Goal: Transaction & Acquisition: Purchase product/service

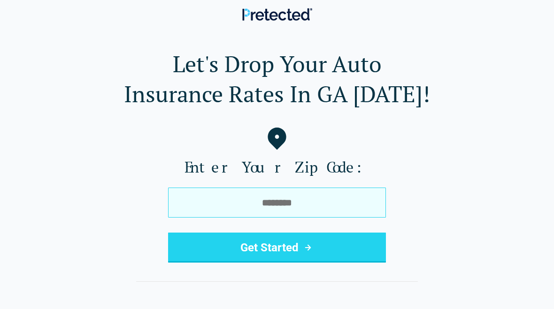
click at [312, 212] on input "tel" at bounding box center [277, 203] width 218 height 30
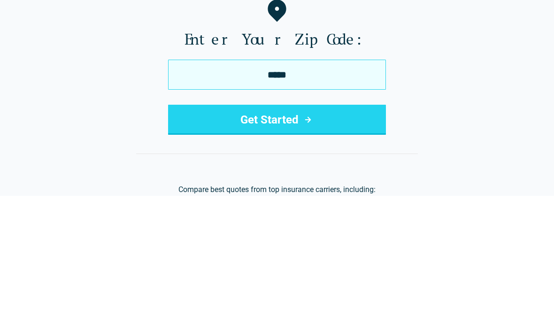
type input "*****"
click at [307, 242] on icon "submit" at bounding box center [307, 247] width 11 height 11
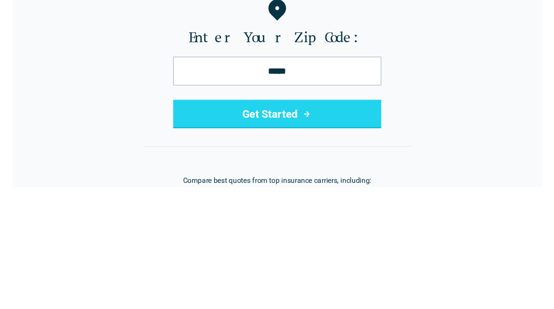
scroll to position [114, 0]
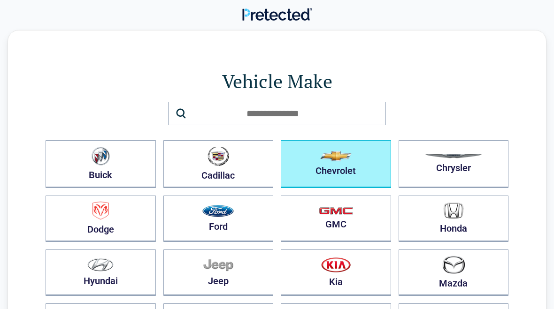
click at [342, 156] on img "button" at bounding box center [335, 156] width 31 height 10
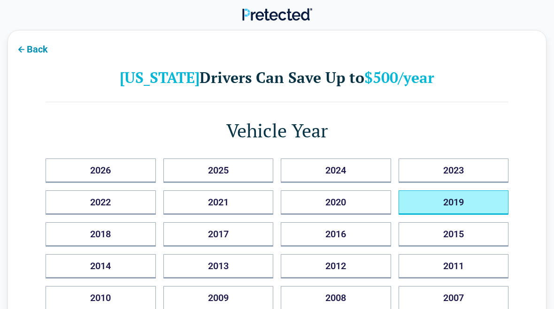
click at [446, 203] on button "2019" at bounding box center [454, 203] width 110 height 24
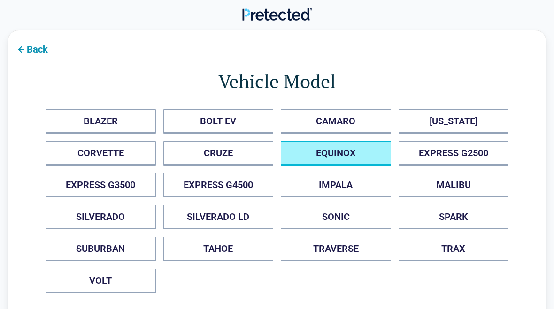
click at [351, 152] on button "EQUINOX" at bounding box center [336, 153] width 110 height 24
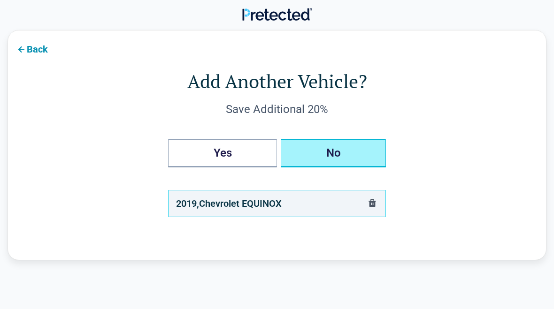
click at [333, 147] on button "No" at bounding box center [333, 153] width 105 height 28
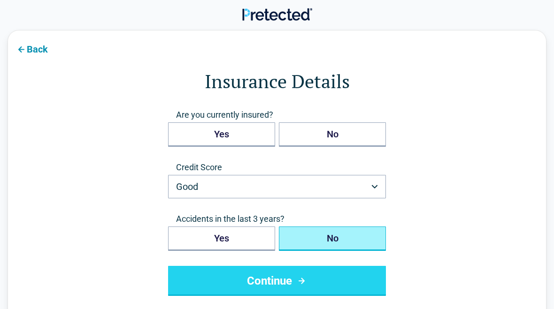
click at [326, 232] on button "No" at bounding box center [332, 239] width 107 height 24
click at [270, 286] on button "Continue" at bounding box center [277, 281] width 218 height 30
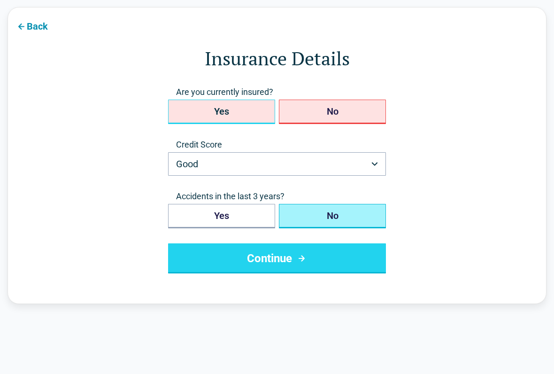
scroll to position [34, 0]
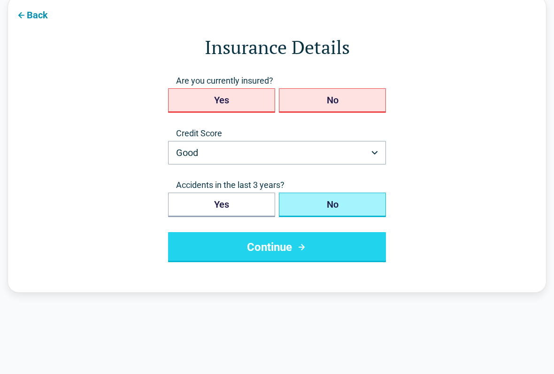
click at [269, 254] on button "Continue" at bounding box center [277, 247] width 218 height 30
click at [265, 249] on button "Continue" at bounding box center [277, 247] width 218 height 30
click at [267, 247] on button "Continue" at bounding box center [277, 247] width 218 height 30
click at [377, 159] on button "Good" at bounding box center [277, 152] width 218 height 23
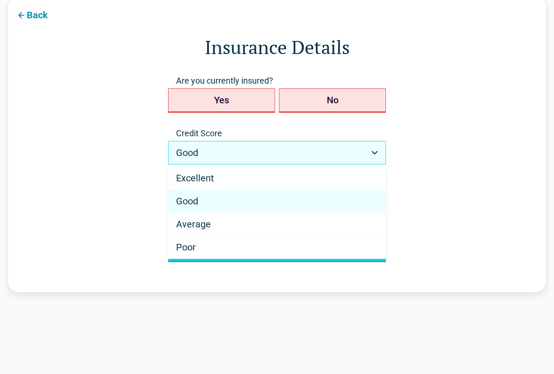
click at [211, 229] on div "Average" at bounding box center [277, 224] width 217 height 23
select select "*******"
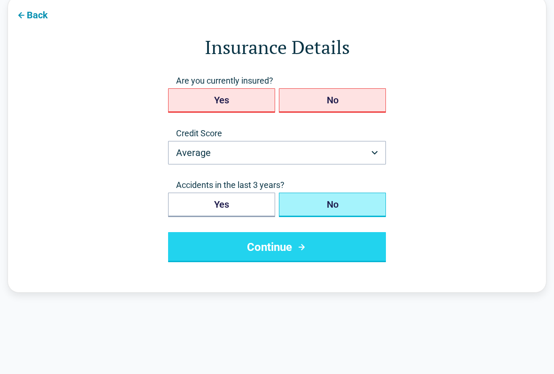
click at [338, 205] on button "No" at bounding box center [332, 204] width 107 height 24
click at [299, 249] on icon "submit" at bounding box center [302, 246] width 12 height 11
click at [291, 255] on button "Continue" at bounding box center [277, 247] width 218 height 30
click at [23, 16] on icon at bounding box center [20, 14] width 11 height 11
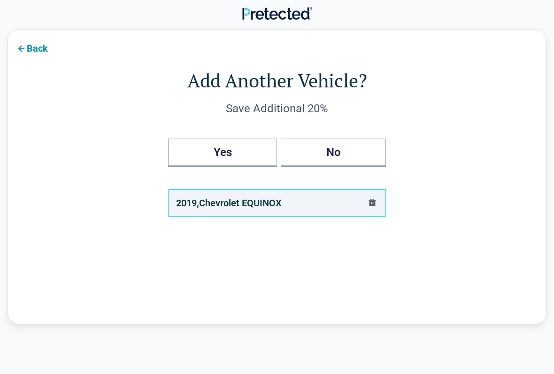
scroll to position [0, 0]
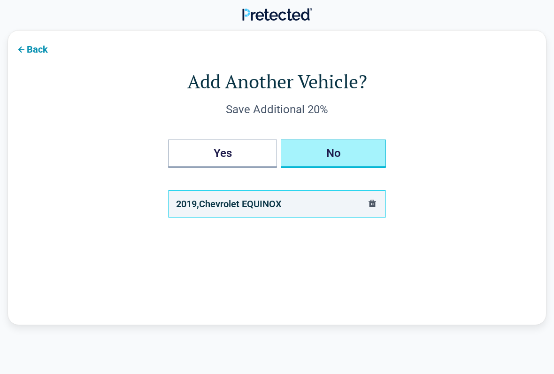
click at [343, 152] on button "No" at bounding box center [333, 153] width 105 height 28
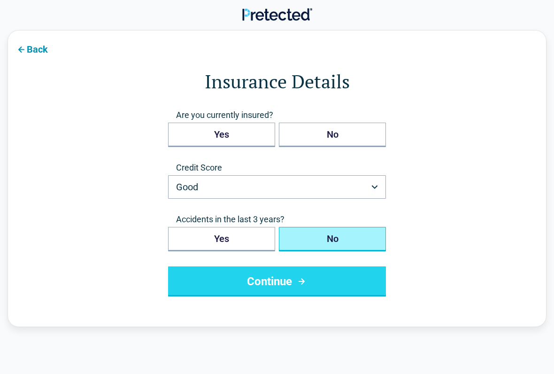
click at [369, 184] on button "Good" at bounding box center [277, 186] width 218 height 23
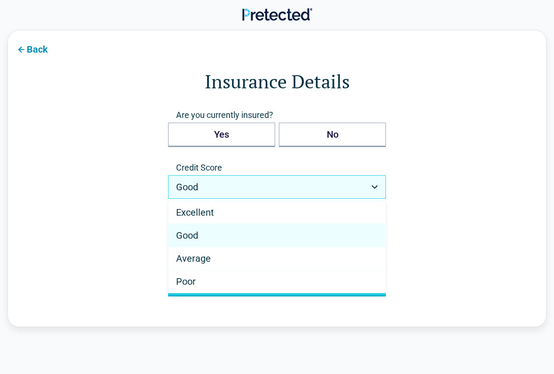
click at [190, 257] on span "Average" at bounding box center [193, 258] width 35 height 11
select select "*******"
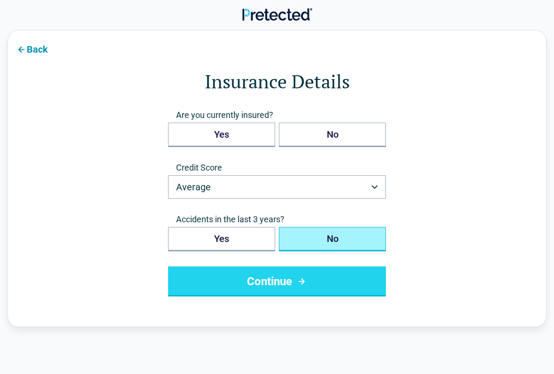
click at [338, 244] on button "No" at bounding box center [332, 239] width 107 height 24
click at [315, 279] on button "Continue" at bounding box center [277, 281] width 218 height 30
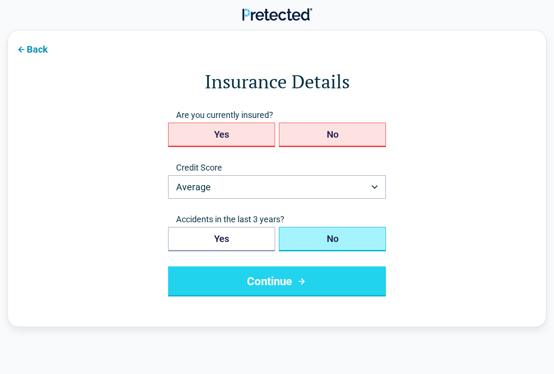
click at [549, 309] on main "Back Insurance Details Are you currently insured? Yes No Credit Score Average *…" at bounding box center [277, 204] width 554 height 348
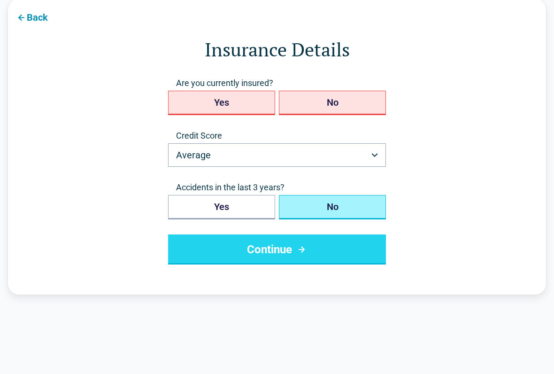
scroll to position [52, 0]
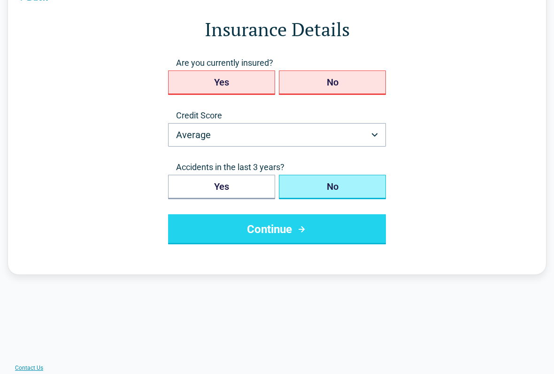
click at [289, 233] on button "Continue" at bounding box center [277, 230] width 218 height 30
click at [223, 79] on button "Yes" at bounding box center [221, 83] width 107 height 24
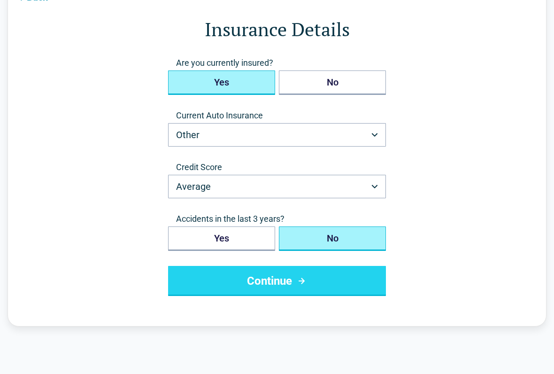
scroll to position [52, 0]
click at [373, 137] on button "Other" at bounding box center [277, 134] width 218 height 23
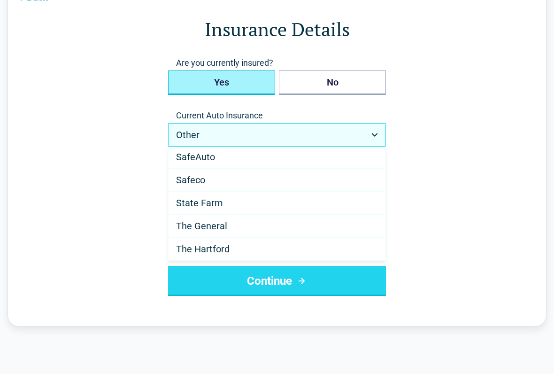
scroll to position [514, 0]
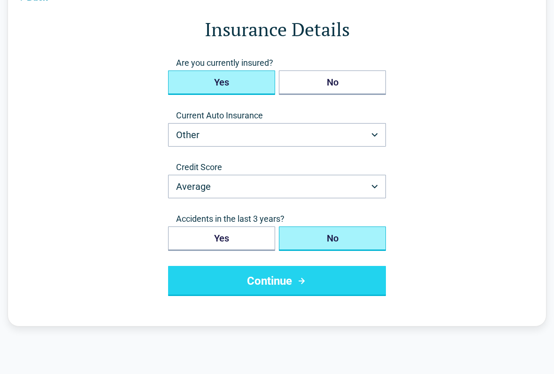
click at [378, 184] on button "Average" at bounding box center [277, 186] width 218 height 23
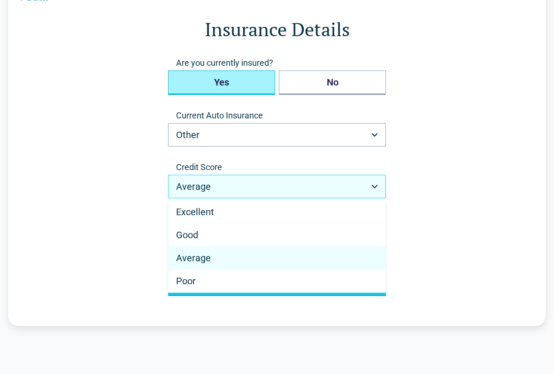
click at [374, 187] on html "**********" at bounding box center [277, 363] width 554 height 830
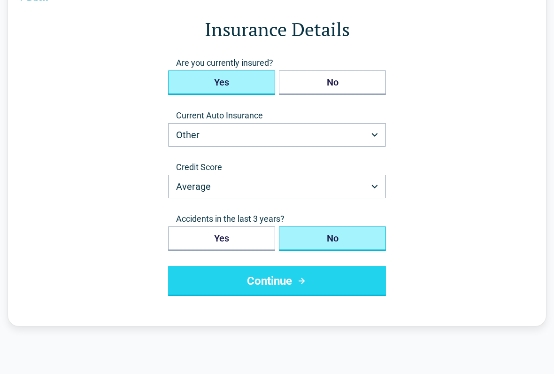
click at [335, 241] on button "No" at bounding box center [332, 238] width 107 height 24
click at [292, 287] on button "Continue" at bounding box center [277, 281] width 218 height 30
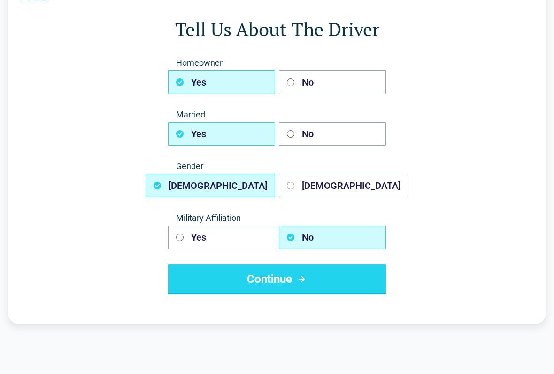
scroll to position [0, 0]
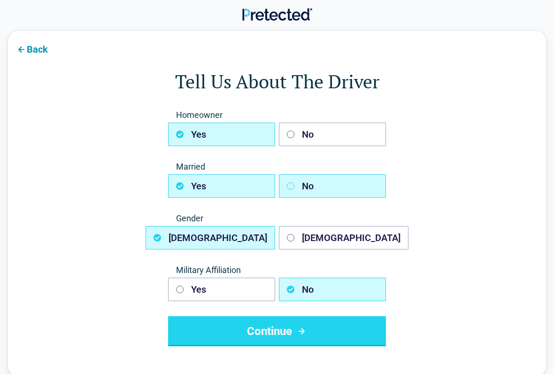
click at [315, 186] on button "No" at bounding box center [332, 185] width 107 height 23
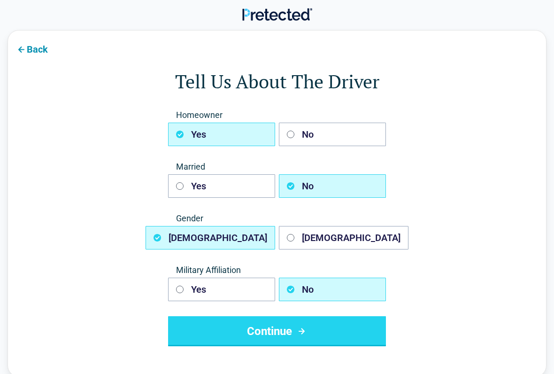
click at [241, 130] on button "Yes" at bounding box center [221, 134] width 107 height 23
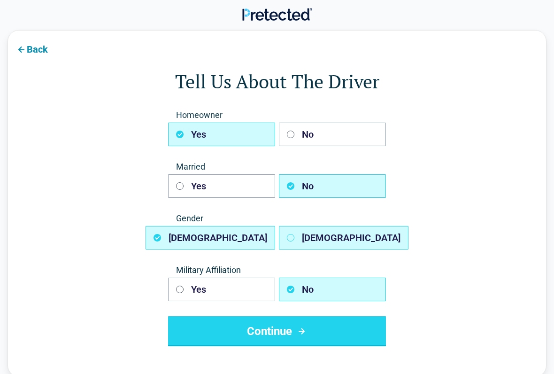
click at [330, 240] on button "Female" at bounding box center [344, 237] width 130 height 23
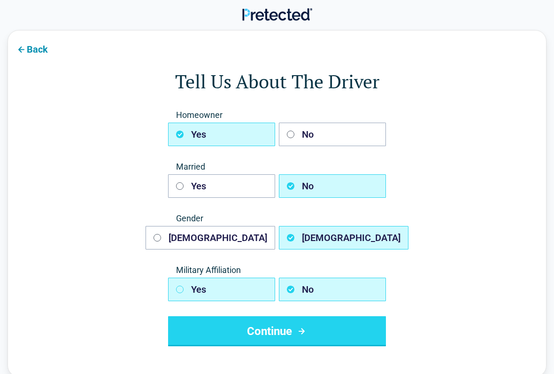
click at [183, 286] on icon "button" at bounding box center [180, 289] width 8 height 8
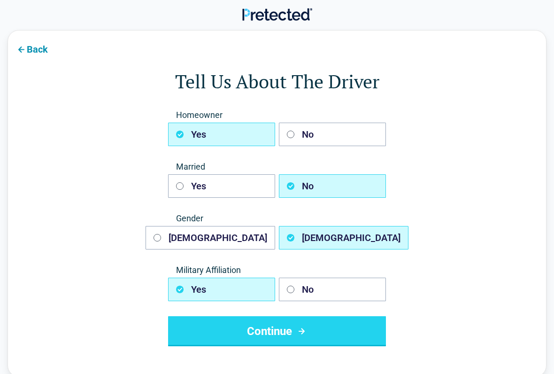
click at [320, 309] on button "Continue" at bounding box center [277, 331] width 218 height 30
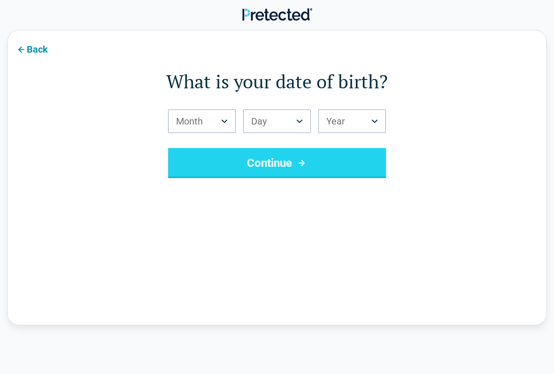
click at [223, 119] on button "Month" at bounding box center [202, 120] width 68 height 23
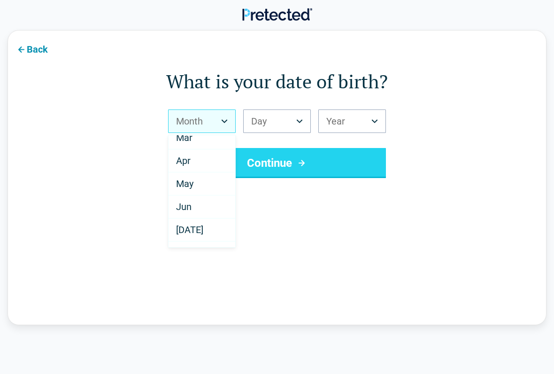
scroll to position [56, 0]
click at [197, 209] on div "Jun" at bounding box center [202, 205] width 67 height 23
select select "*"
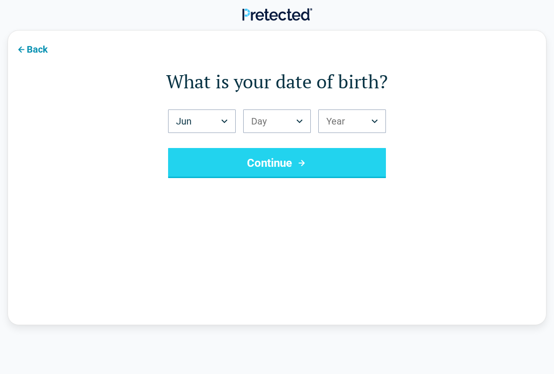
click at [301, 123] on button "Day" at bounding box center [277, 120] width 68 height 23
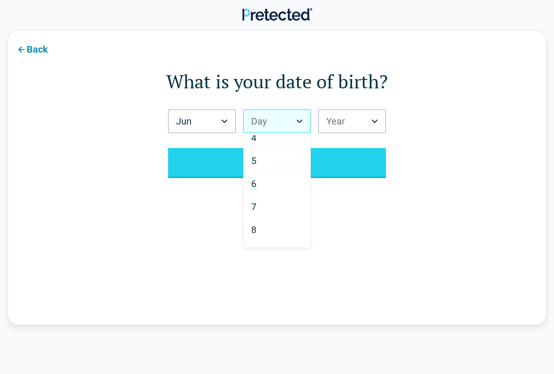
scroll to position [77, 0]
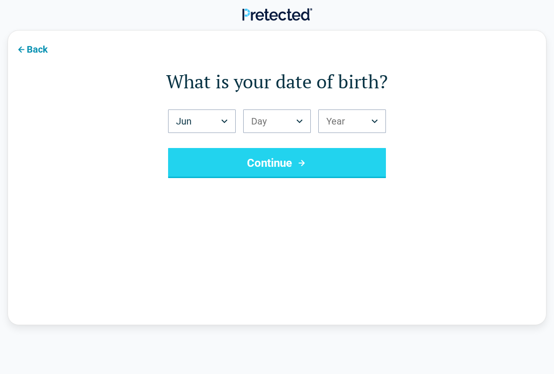
click at [260, 158] on button "Continue" at bounding box center [277, 163] width 218 height 30
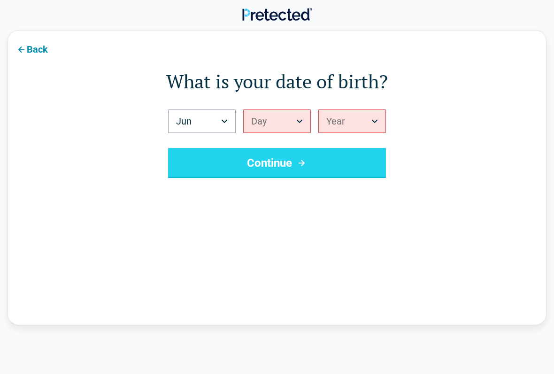
click at [303, 117] on button "Day" at bounding box center [277, 120] width 68 height 23
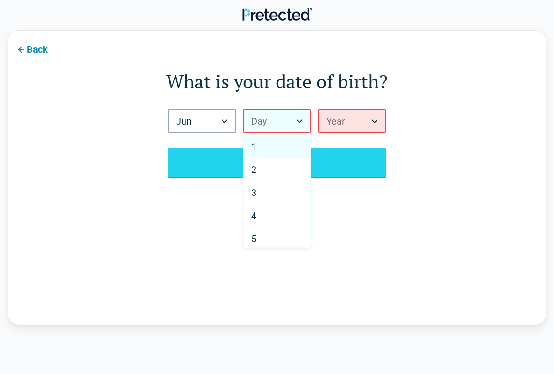
click at [254, 240] on span "5" at bounding box center [253, 238] width 5 height 11
select select "*"
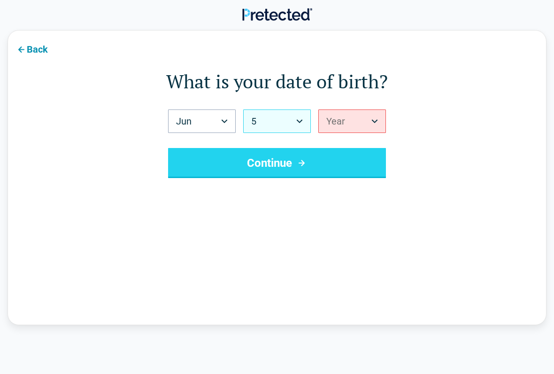
click at [254, 240] on div "Back What is your date of birth? Jun *** *** *** *** *** *** *** *** *** *** **…" at bounding box center [277, 177] width 539 height 295
click at [256, 245] on div "Back What is your date of birth? Jun *** *** *** *** *** *** *** *** *** *** **…" at bounding box center [277, 177] width 539 height 295
click at [372, 120] on icon "Birth Year" at bounding box center [374, 121] width 7 height 4
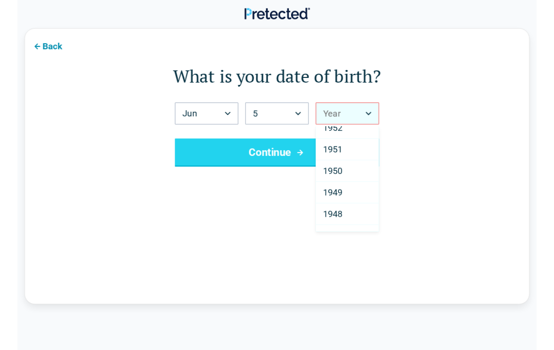
scroll to position [1270, 0]
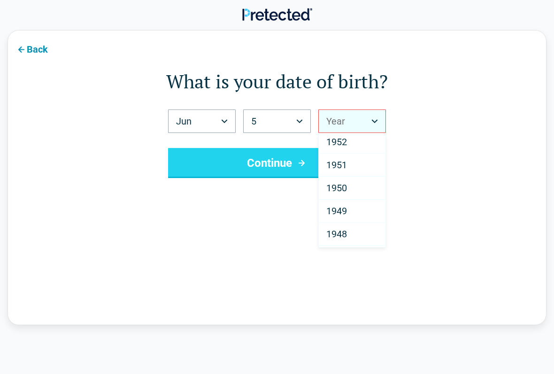
click at [345, 163] on span "1951" at bounding box center [336, 164] width 21 height 11
select select "****"
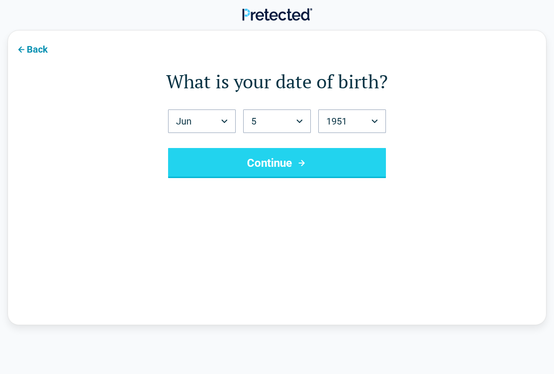
click at [307, 169] on button "Continue" at bounding box center [277, 163] width 218 height 30
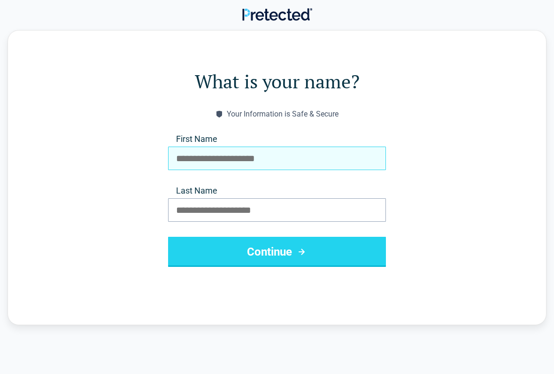
click at [295, 157] on input "First Name" at bounding box center [277, 157] width 218 height 23
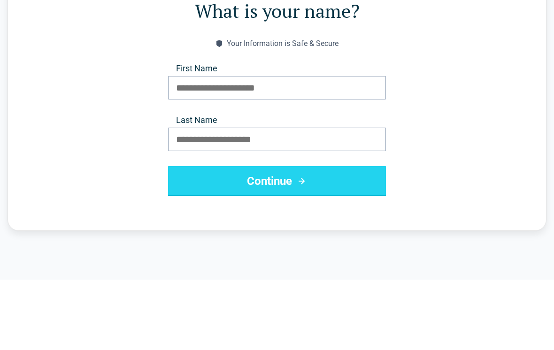
click at [3, 131] on div "What is your name? Your Information is Safe & Secure First Name Last Name Conti…" at bounding box center [277, 173] width 554 height 286
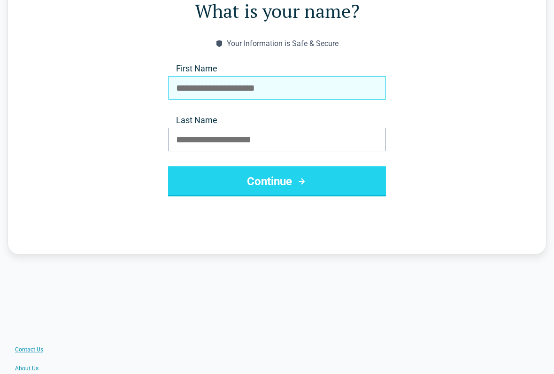
click at [266, 87] on input "First Name" at bounding box center [277, 87] width 218 height 23
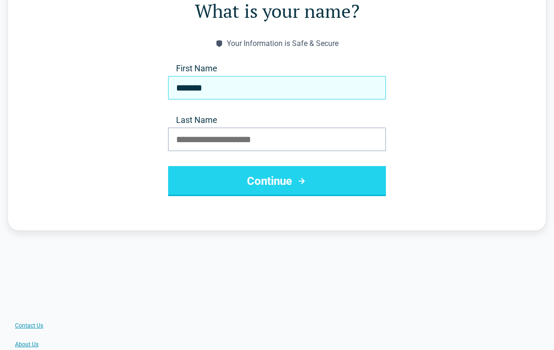
type input "******"
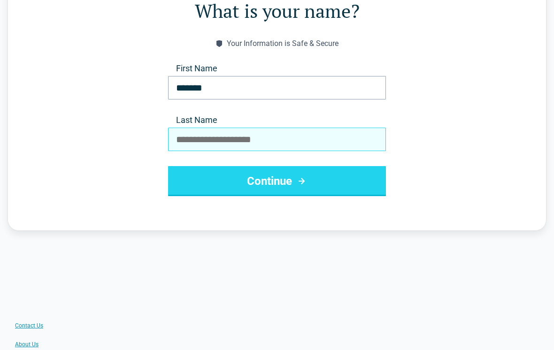
click at [260, 144] on input "Last Name" at bounding box center [277, 139] width 218 height 23
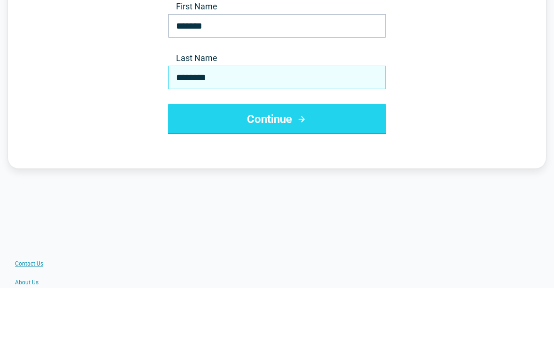
type input "*******"
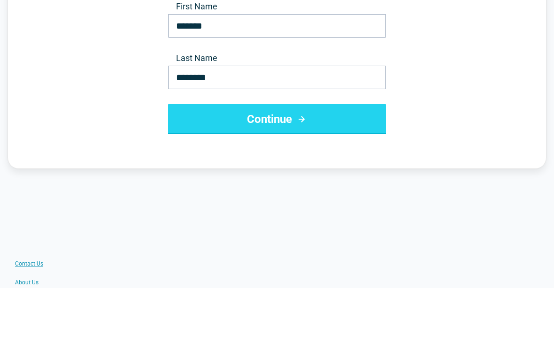
click at [299, 176] on icon "submit" at bounding box center [302, 181] width 12 height 11
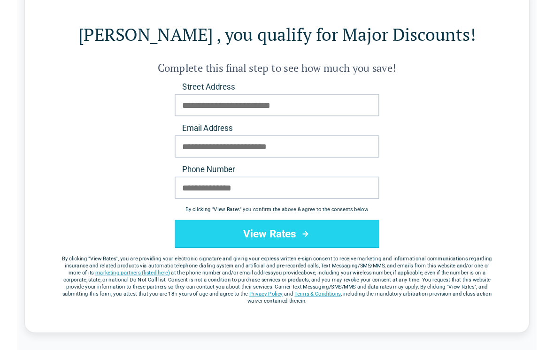
scroll to position [0, 0]
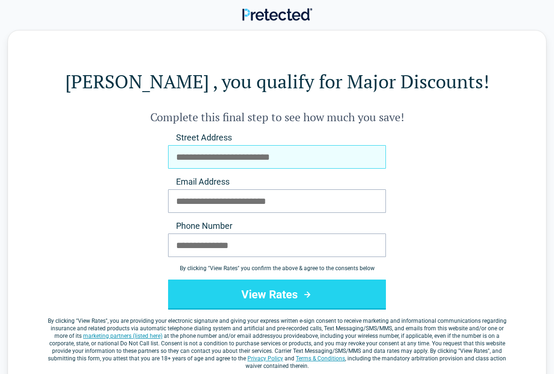
click at [210, 159] on input "Street Address" at bounding box center [277, 156] width 218 height 23
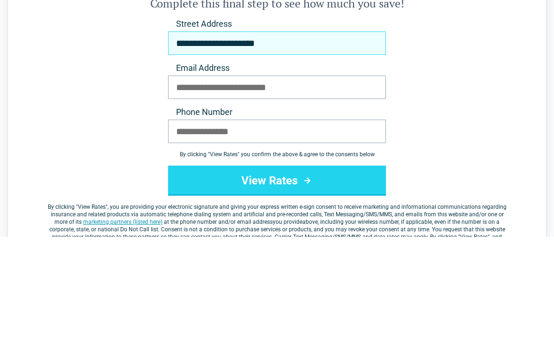
type input "**********"
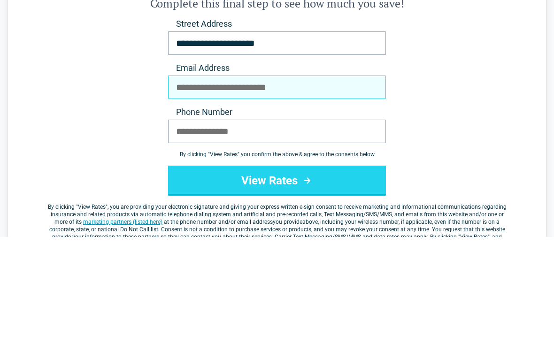
click at [280, 189] on input "Email Address" at bounding box center [277, 200] width 218 height 23
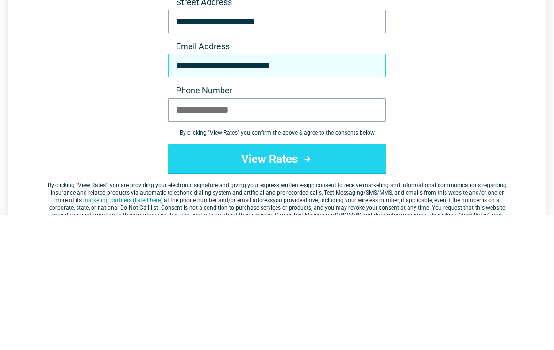
type input "**********"
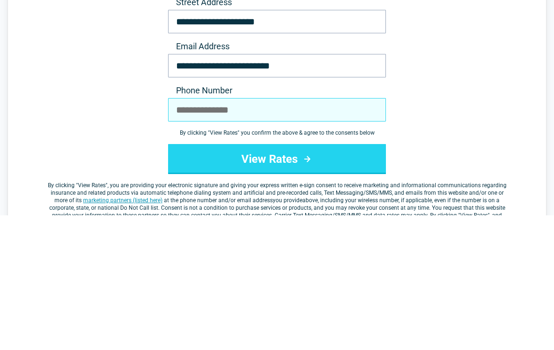
click at [314, 233] on input "Phone Number" at bounding box center [277, 244] width 218 height 23
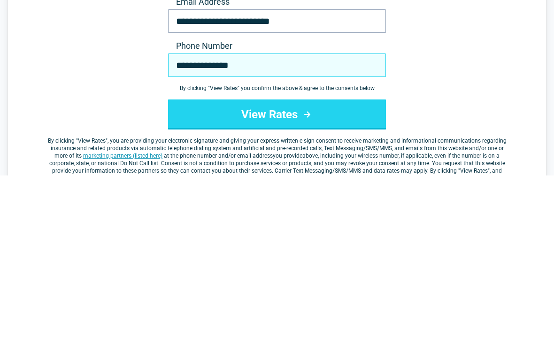
type input "**********"
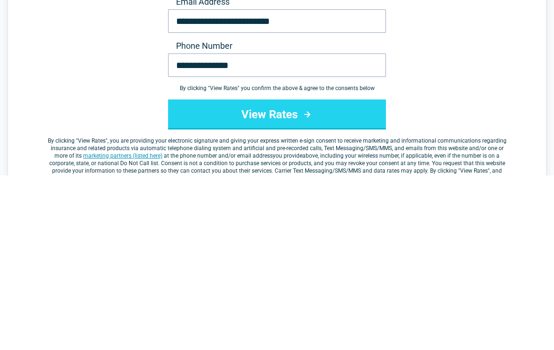
click at [305, 286] on icon "submit" at bounding box center [307, 289] width 6 height 6
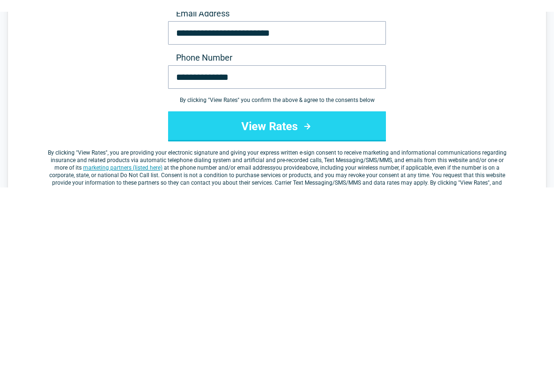
scroll to position [180, 0]
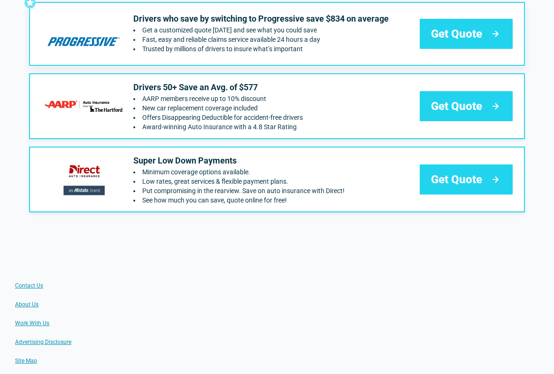
scroll to position [123, 0]
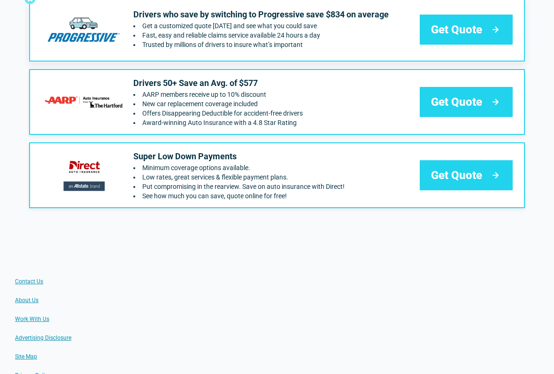
click at [456, 175] on span "Get Quote" at bounding box center [456, 175] width 51 height 15
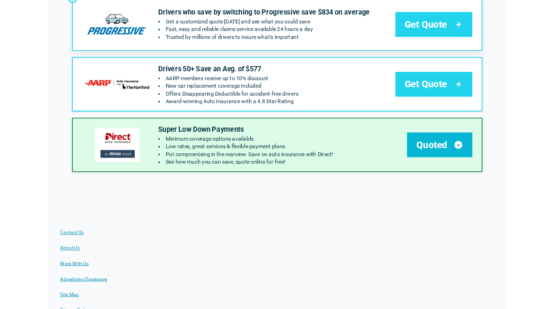
scroll to position [149, 0]
